Goal: Information Seeking & Learning: Learn about a topic

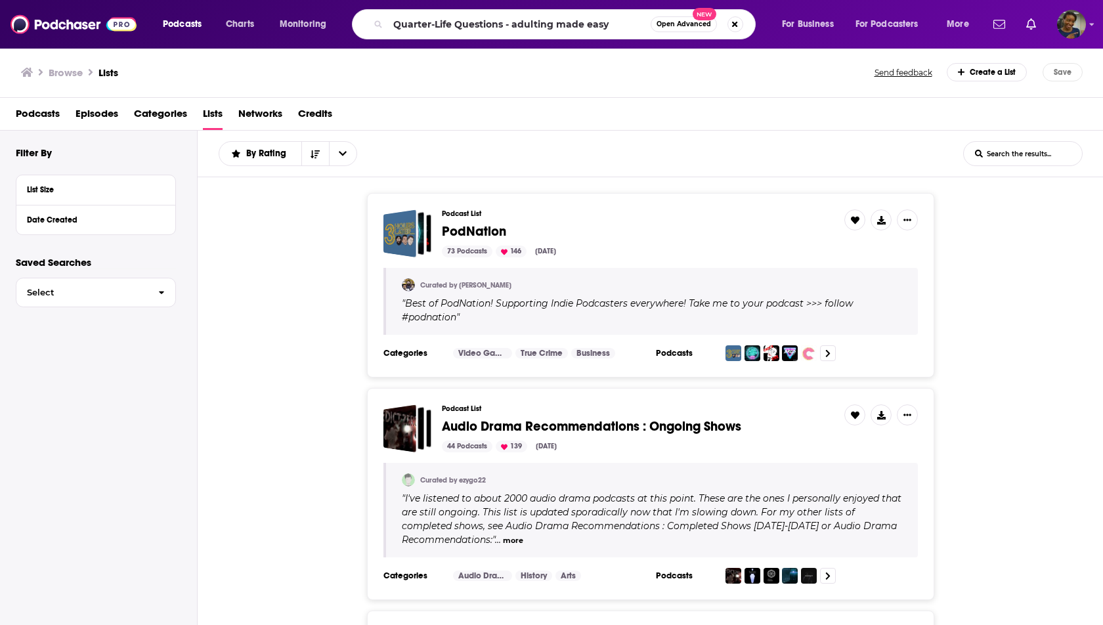
type input "Quarter-Life Questions - adulting made easy"
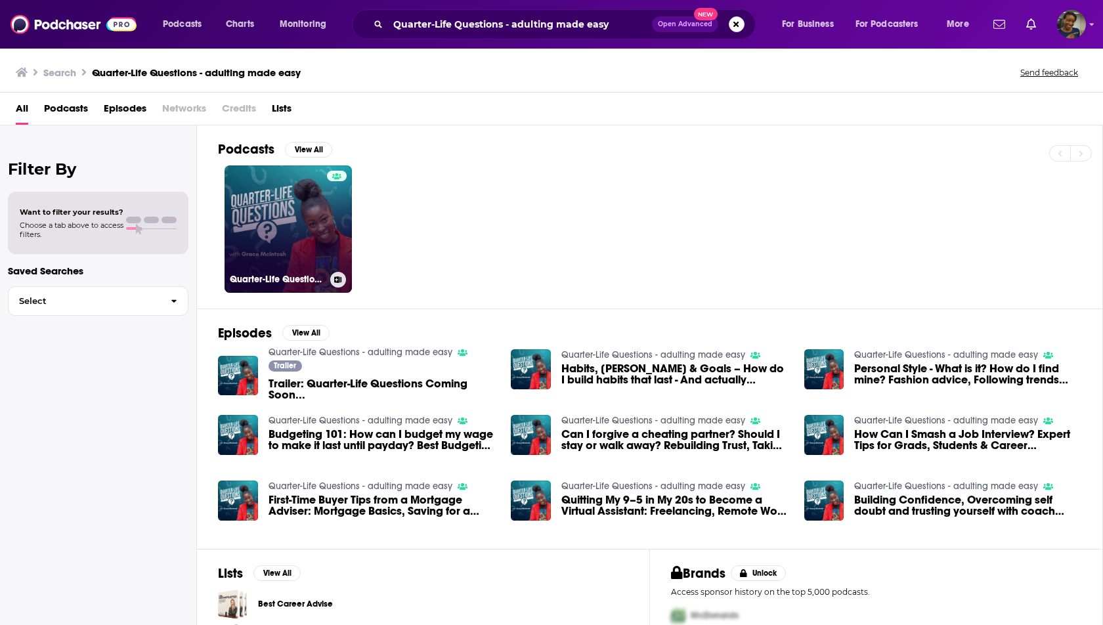
click at [323, 214] on link "Quarter-Life Questions - adulting made easy" at bounding box center [287, 228] width 127 height 127
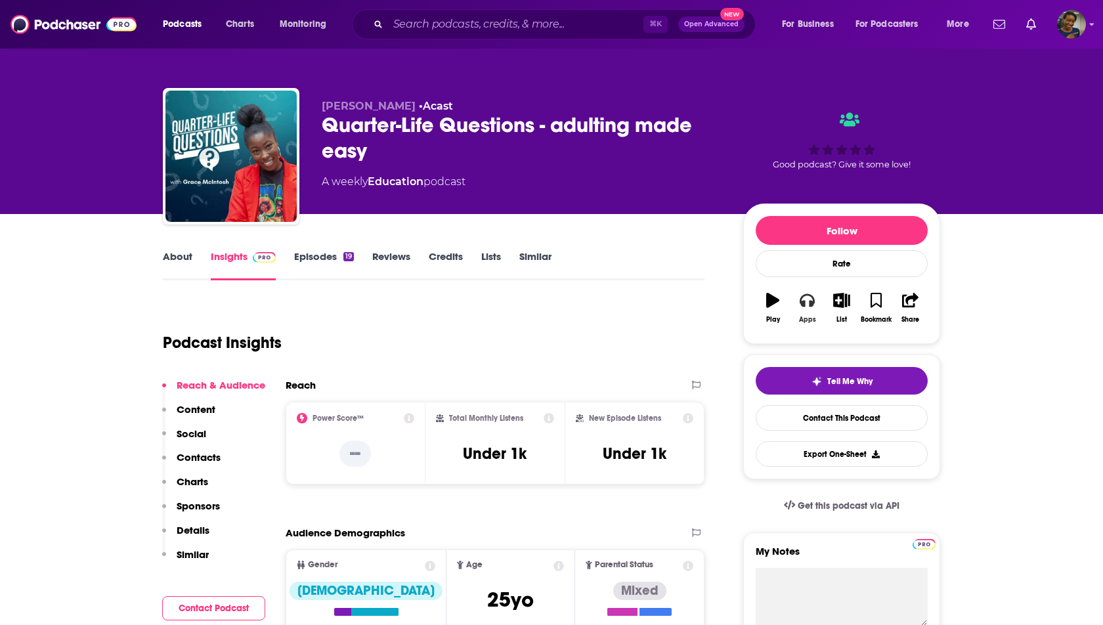
click at [811, 316] on div "Apps" at bounding box center [807, 320] width 17 height 8
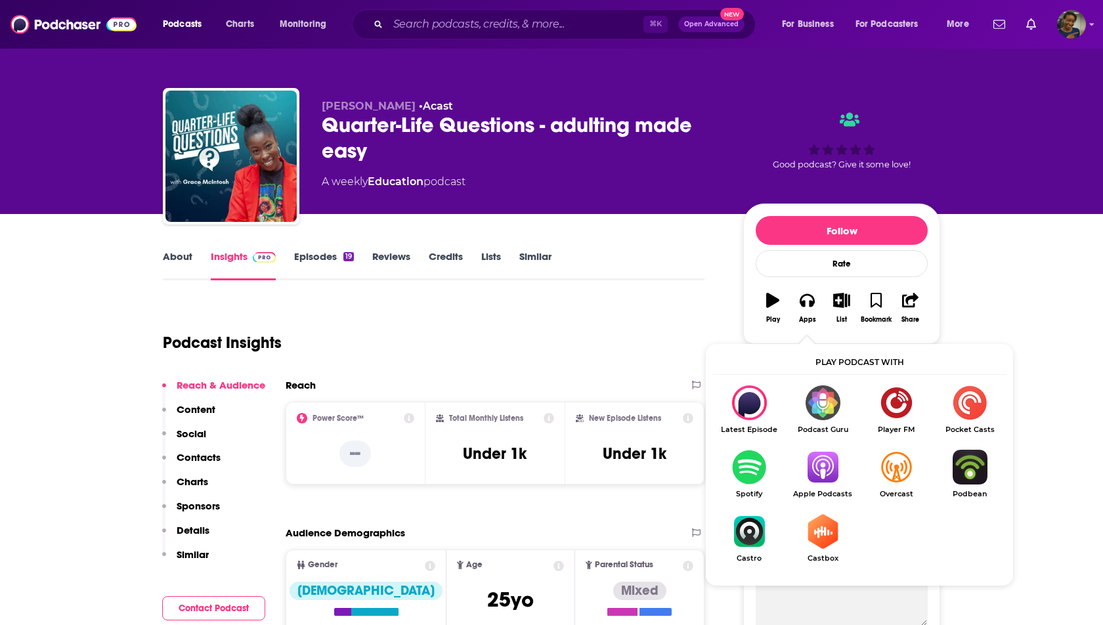
click at [816, 462] on img "Show Listen On dropdown" at bounding box center [823, 467] width 74 height 35
